Goal: Browse casually

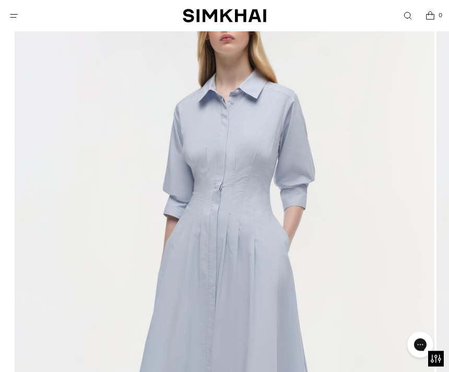
scroll to position [141, 0]
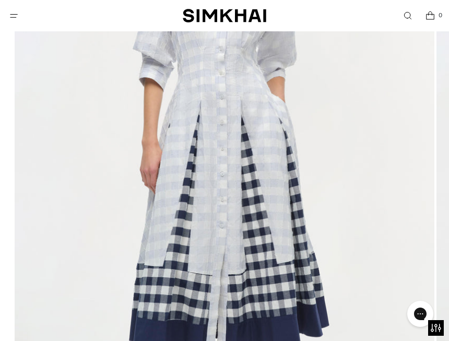
scroll to position [255, 0]
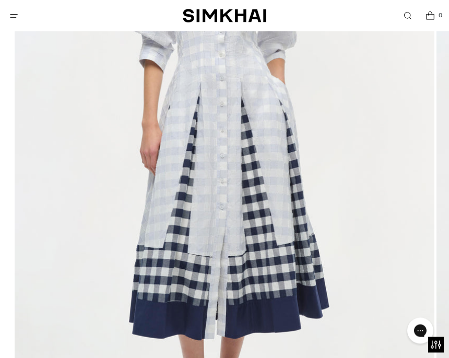
scroll to position [276, 0]
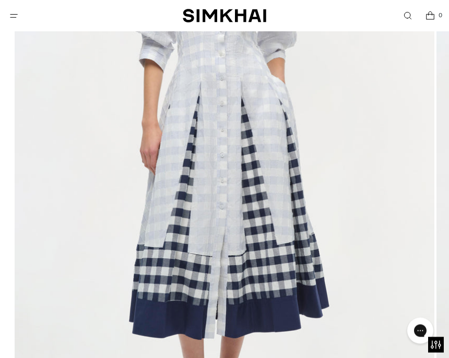
click at [52, 128] on img at bounding box center [224, 153] width 419 height 629
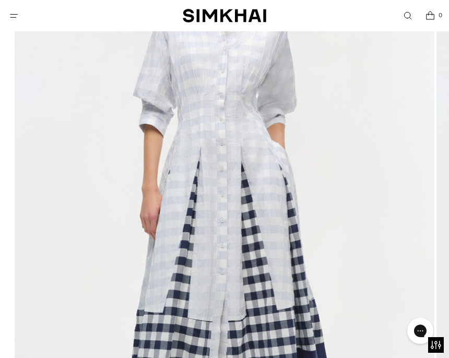
scroll to position [212, 0]
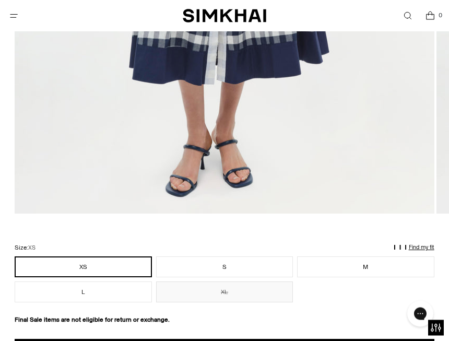
scroll to position [531, 0]
